Goal: Answer question/provide support

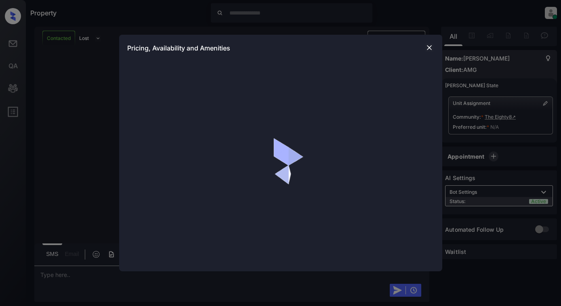
scroll to position [948, 0]
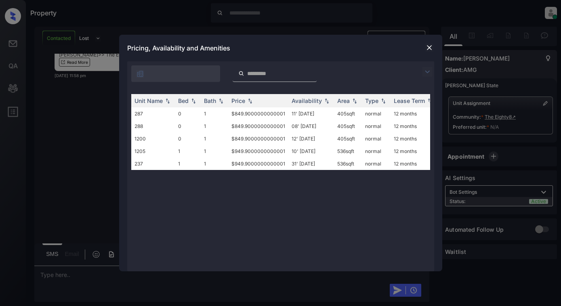
click at [430, 47] on img at bounding box center [430, 48] width 8 height 8
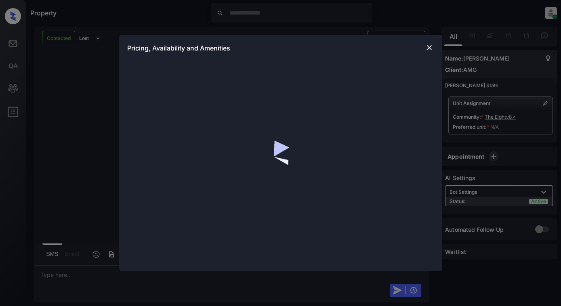
scroll to position [948, 0]
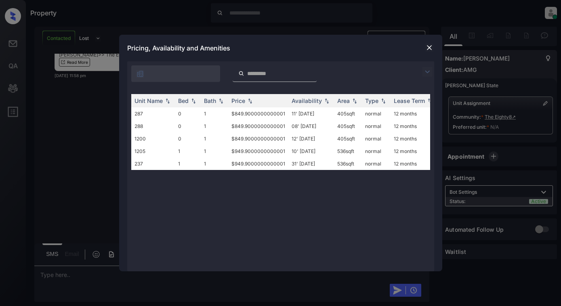
click at [428, 48] on img at bounding box center [430, 48] width 8 height 8
